Goal: Transaction & Acquisition: Purchase product/service

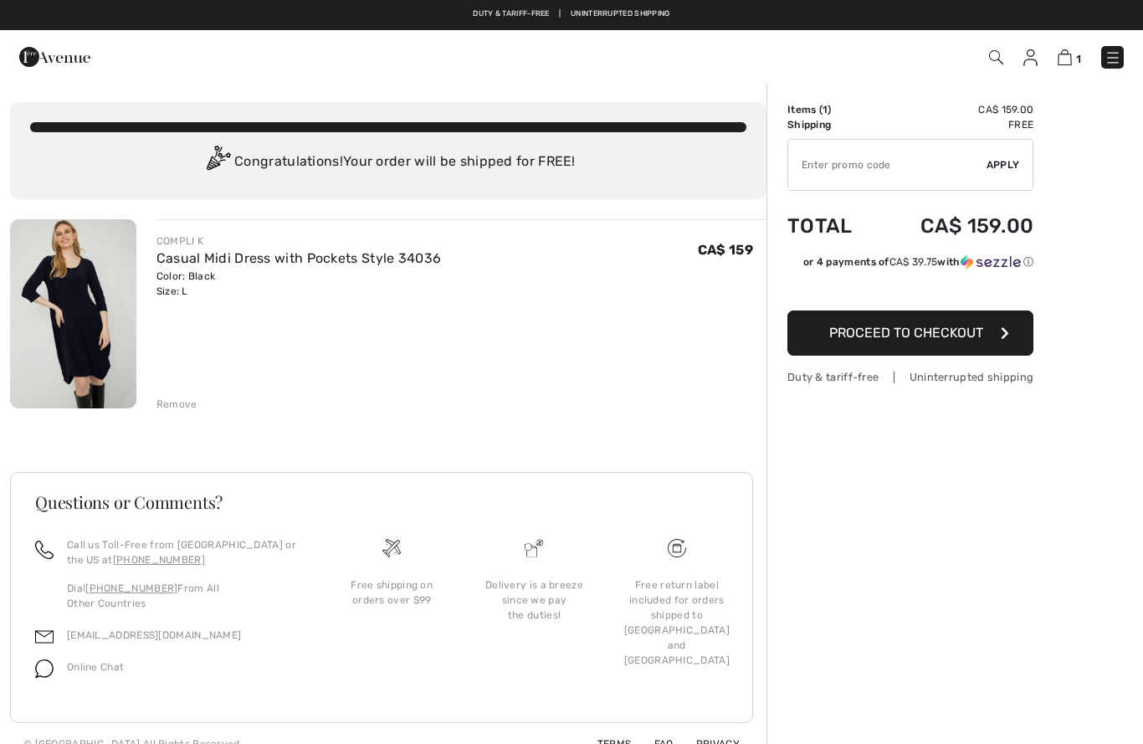
click at [1117, 50] on img at bounding box center [1112, 57] width 17 height 17
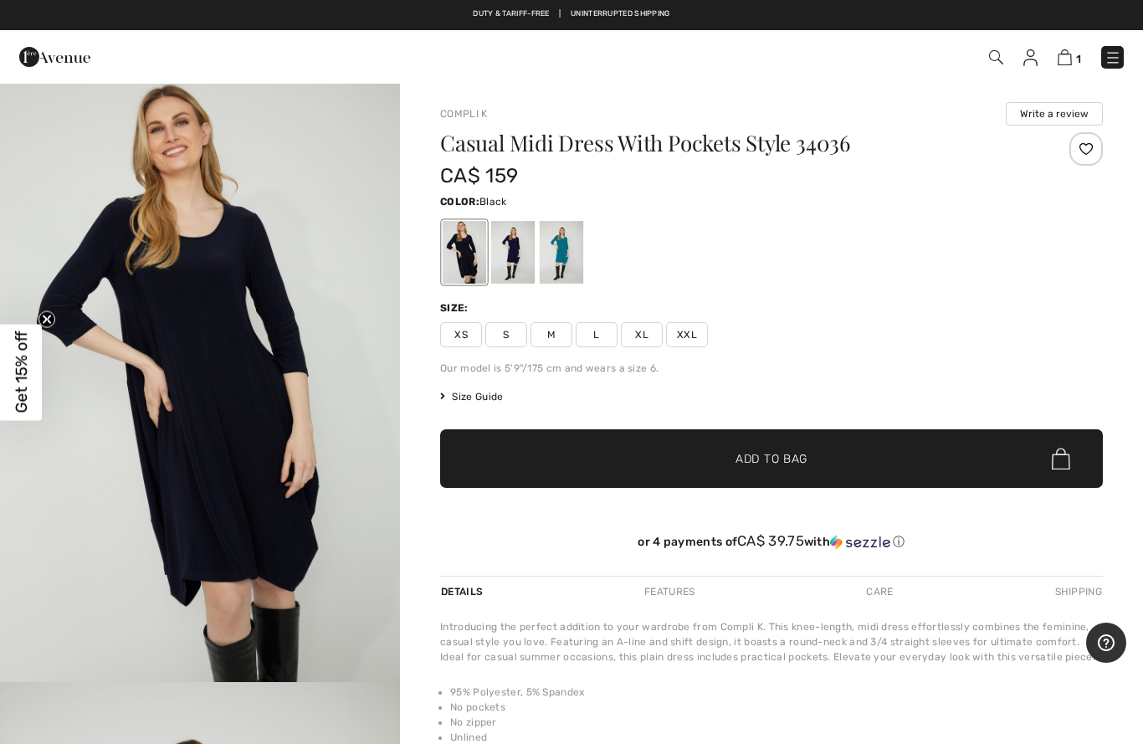
click at [156, 419] on img "1 / 4" at bounding box center [200, 382] width 400 height 600
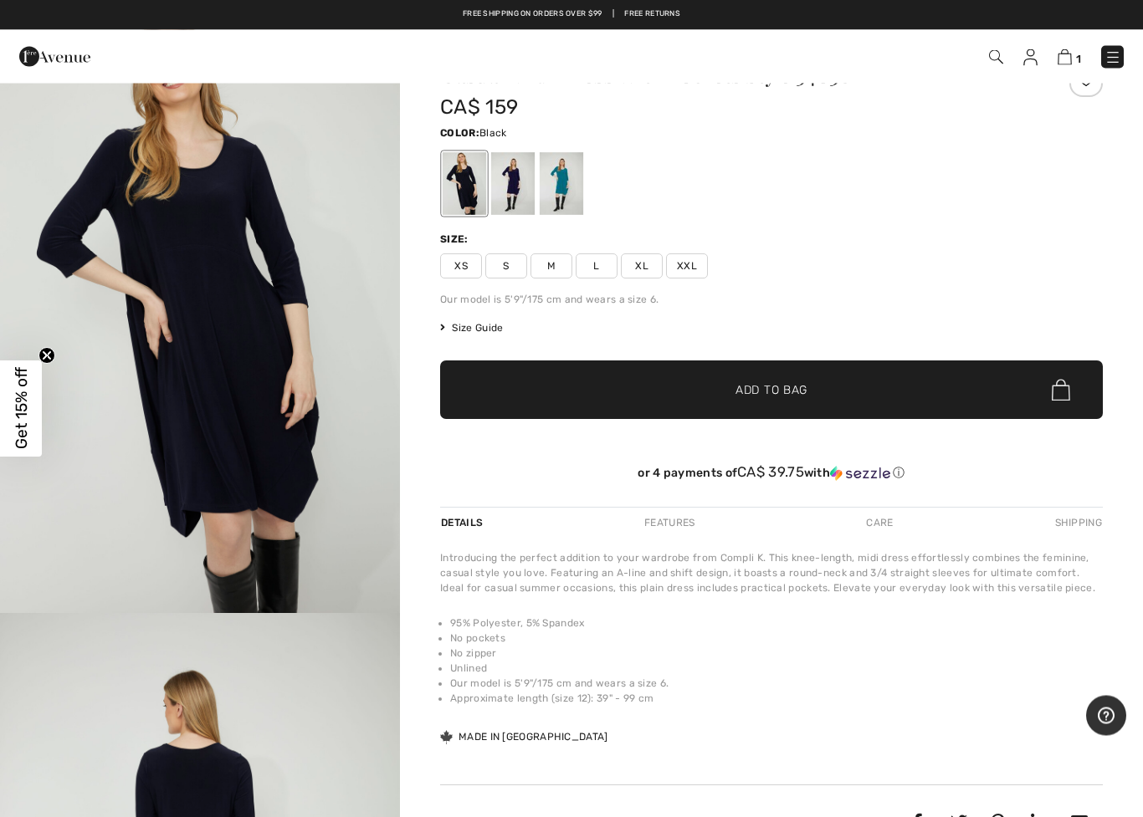
scroll to position [79, 0]
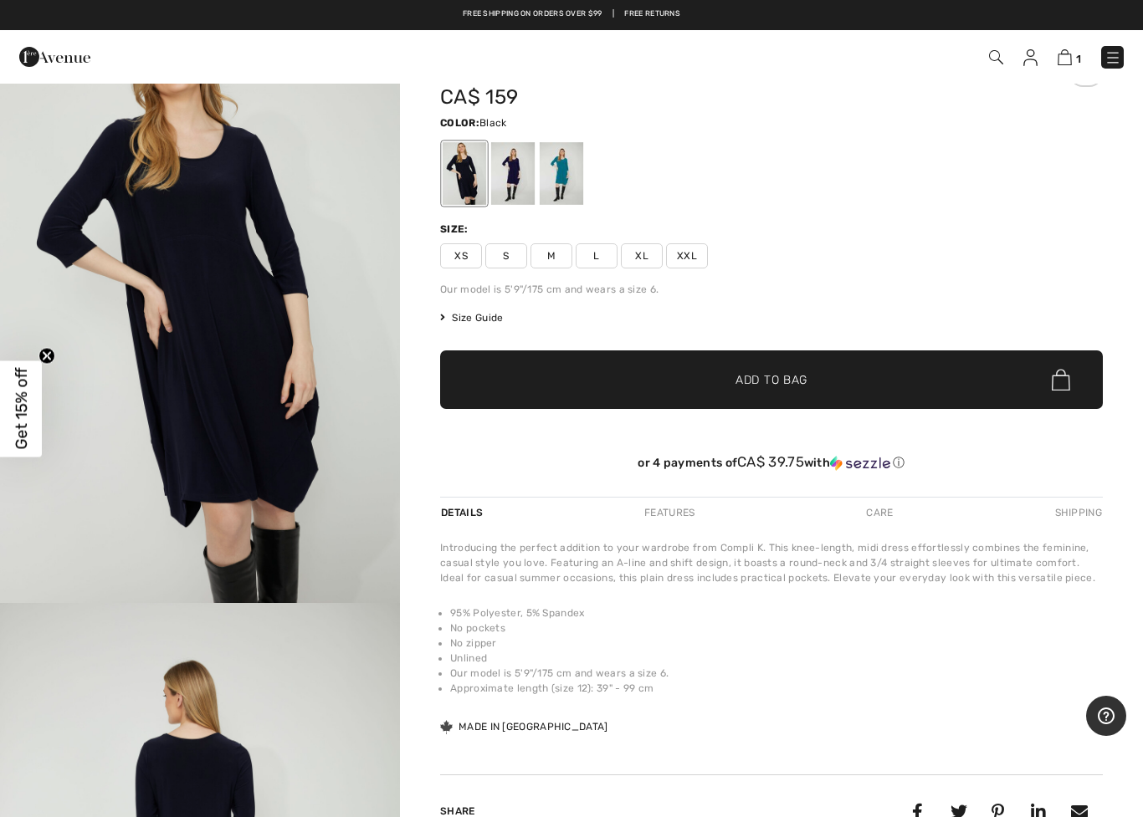
click at [1063, 59] on img at bounding box center [1065, 57] width 14 height 16
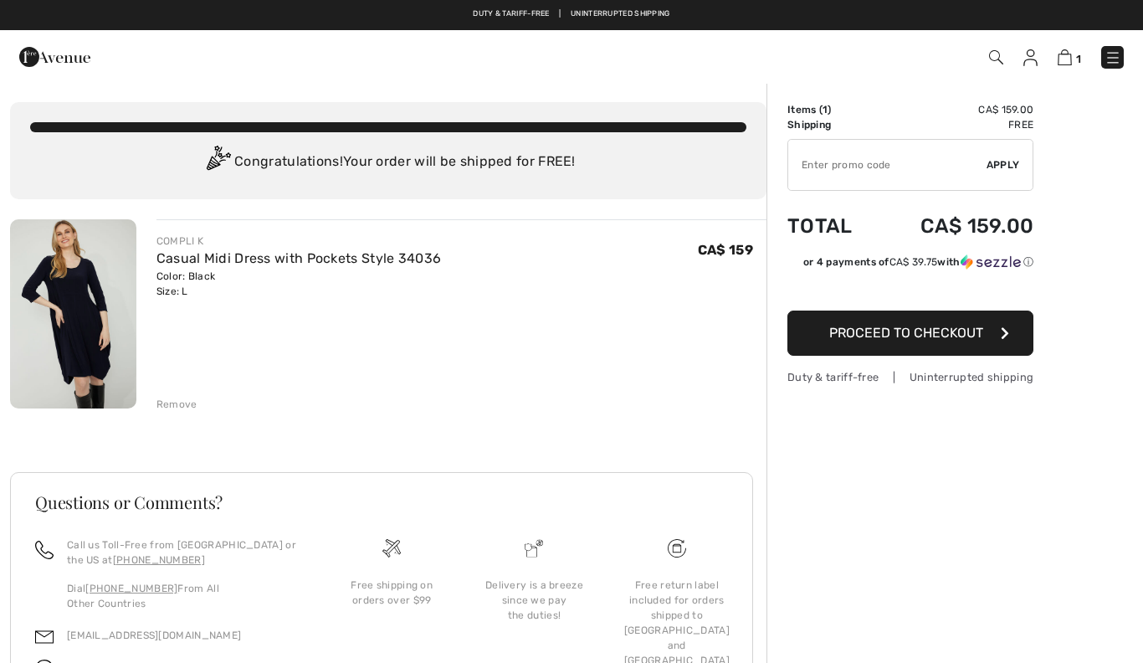
click at [63, 341] on img at bounding box center [73, 313] width 126 height 189
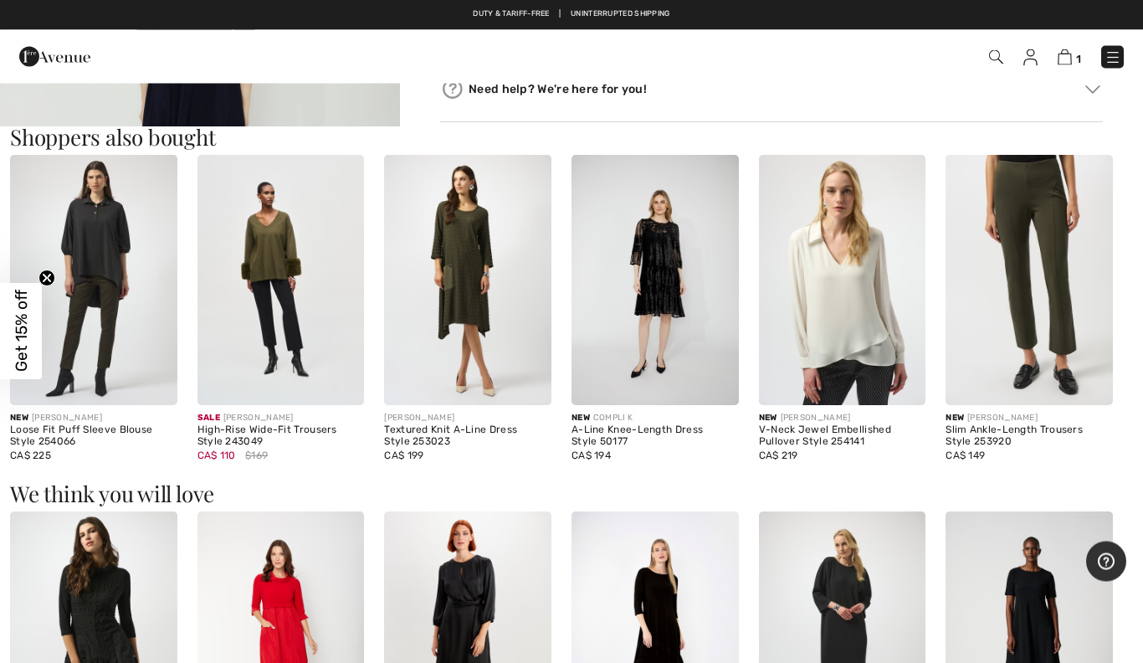
scroll to position [869, 0]
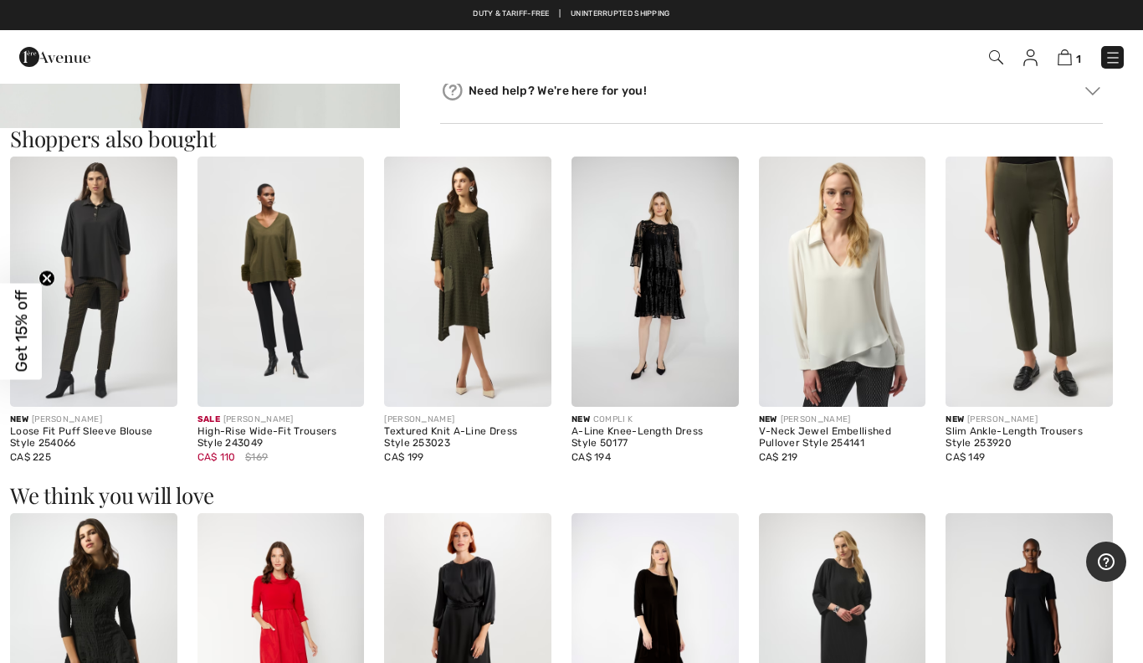
click at [1025, 59] on img at bounding box center [1030, 57] width 14 height 17
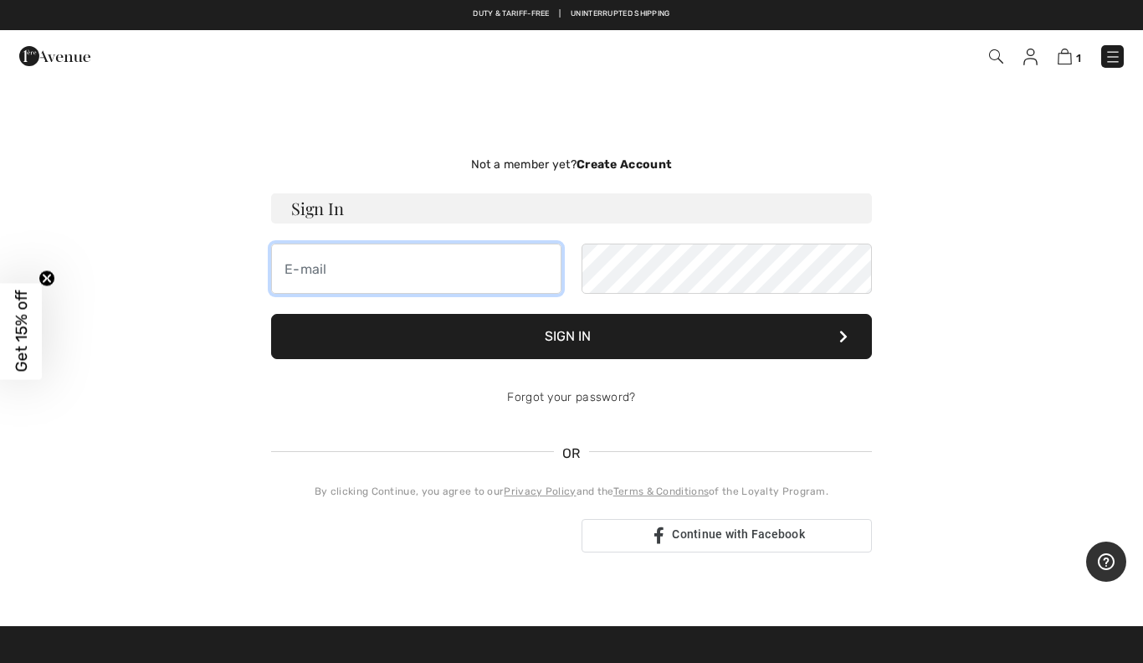
click at [315, 287] on input "email" at bounding box center [416, 268] width 290 height 50
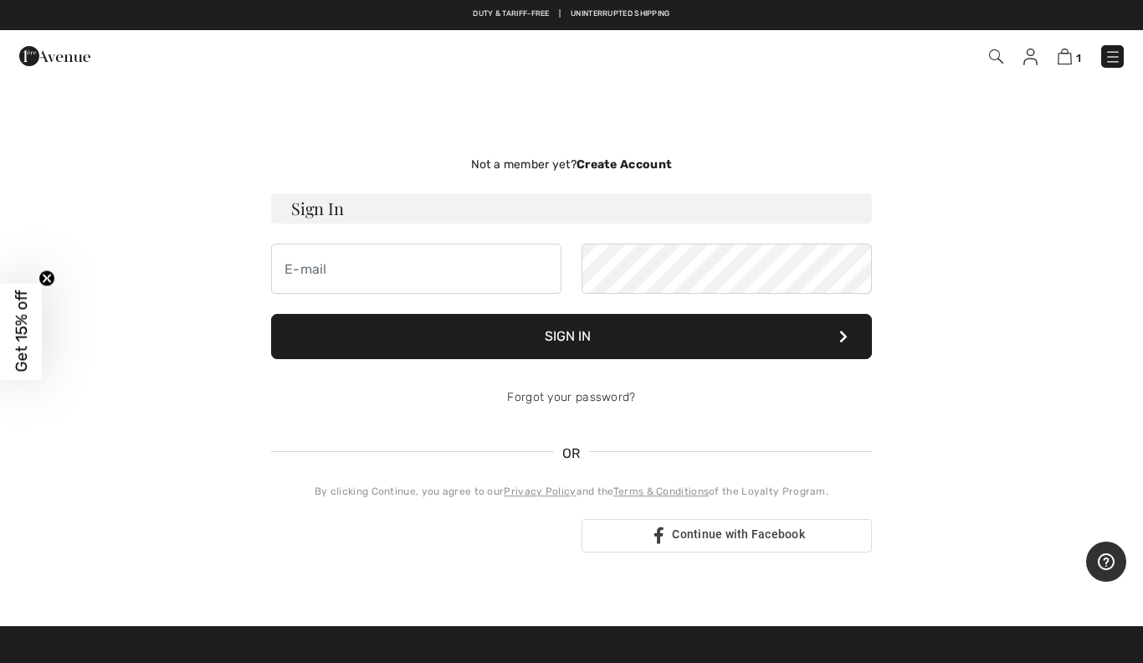
type input "[PERSON_NAME][EMAIL_ADDRESS][DOMAIN_NAME]"
